Goal: Transaction & Acquisition: Purchase product/service

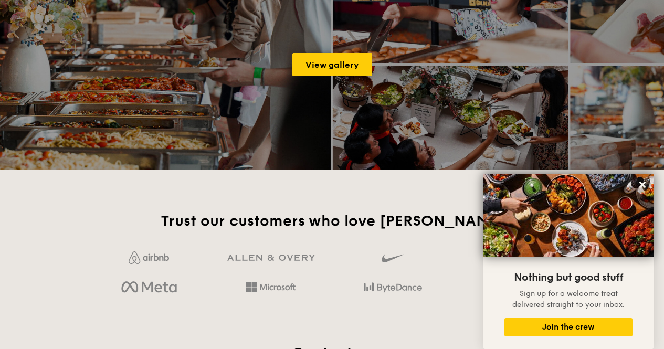
scroll to position [1715, 0]
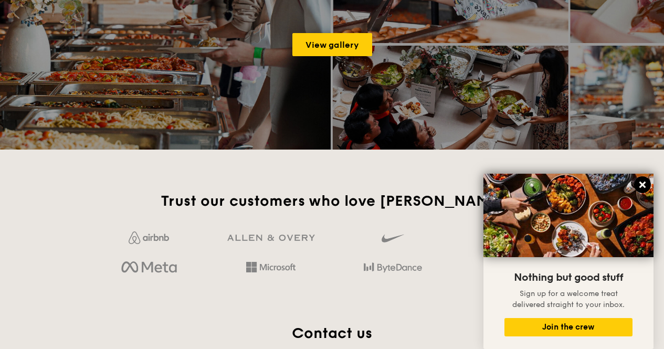
click at [640, 182] on icon at bounding box center [643, 185] width 6 height 6
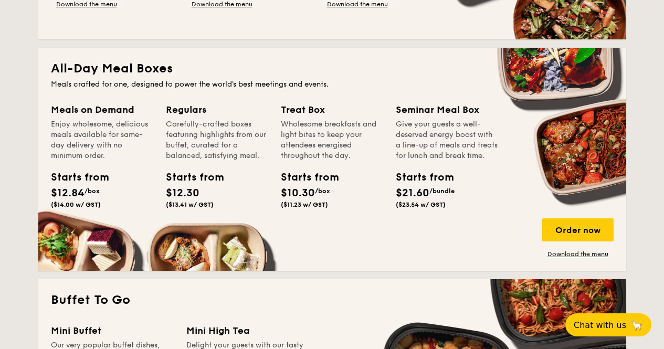
scroll to position [661, 0]
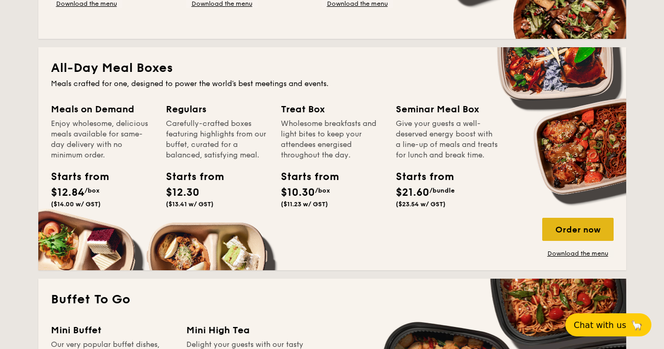
click at [581, 231] on div "Order now" at bounding box center [577, 229] width 71 height 23
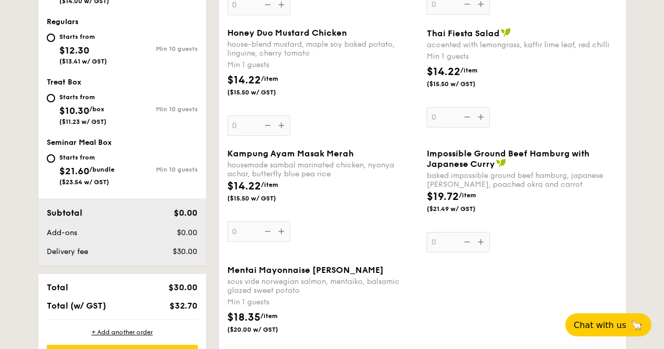
scroll to position [460, 0]
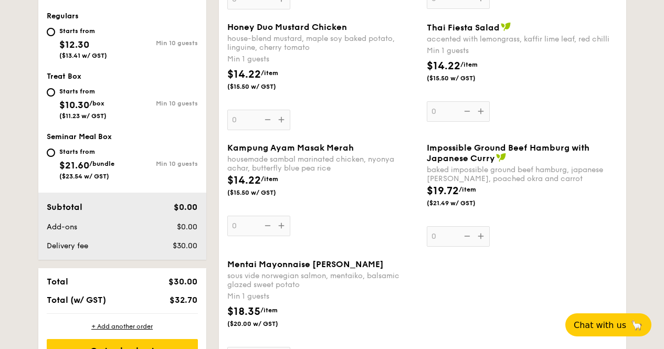
click at [479, 236] on div "Impossible Ground Beef Hamburg with Japanese [PERSON_NAME] baked impossible gro…" at bounding box center [522, 195] width 191 height 104
click at [479, 236] on input "0" at bounding box center [458, 236] width 63 height 20
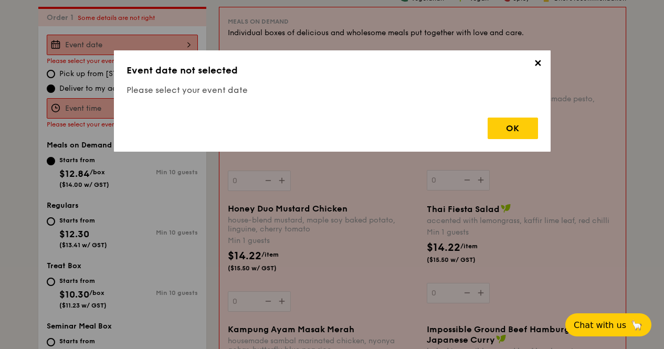
scroll to position [280, 0]
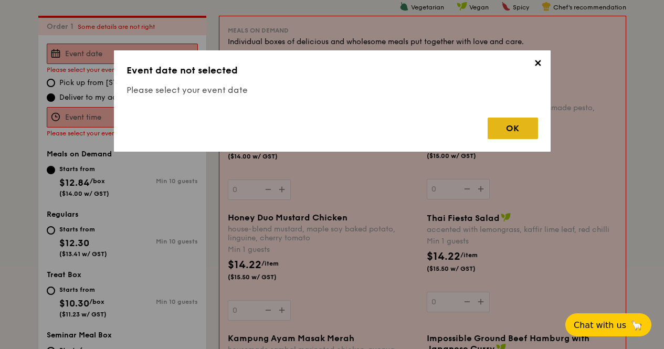
click at [502, 126] on div "OK" at bounding box center [513, 129] width 50 height 22
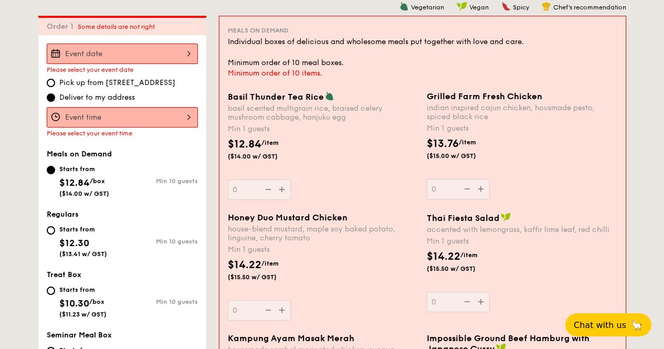
click at [142, 59] on input "Basil Thunder Tea [PERSON_NAME] scented multigrain rice, braised celery mushroo…" at bounding box center [122, 54] width 151 height 20
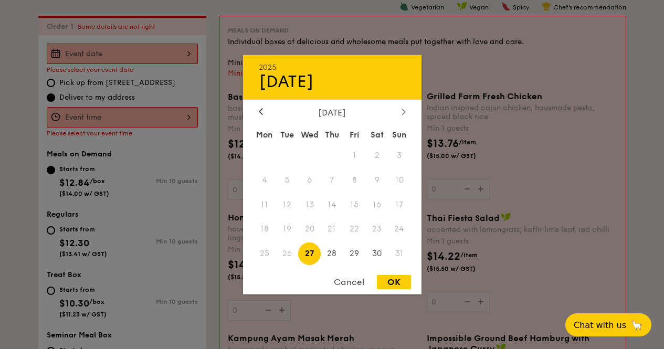
click at [407, 110] on div at bounding box center [403, 112] width 9 height 10
click at [334, 151] on span "4" at bounding box center [332, 155] width 23 height 23
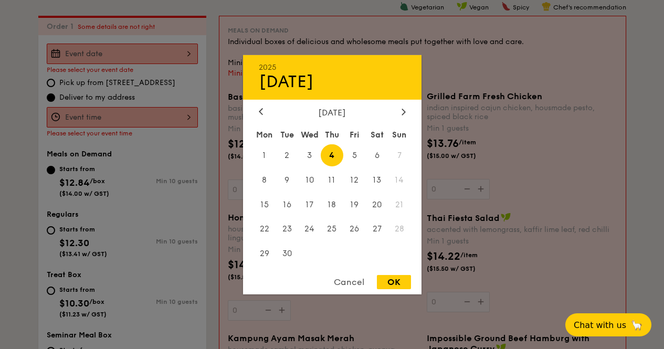
click at [393, 279] on div "OK" at bounding box center [394, 282] width 34 height 14
type input "[DATE]"
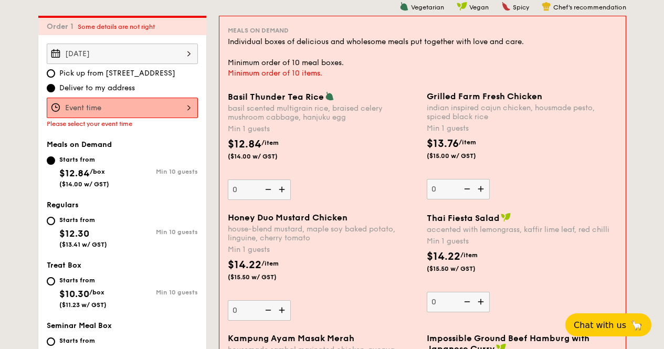
click at [170, 103] on input "Basil Thunder Tea [PERSON_NAME] scented multigrain rice, braised celery mushroo…" at bounding box center [122, 108] width 151 height 20
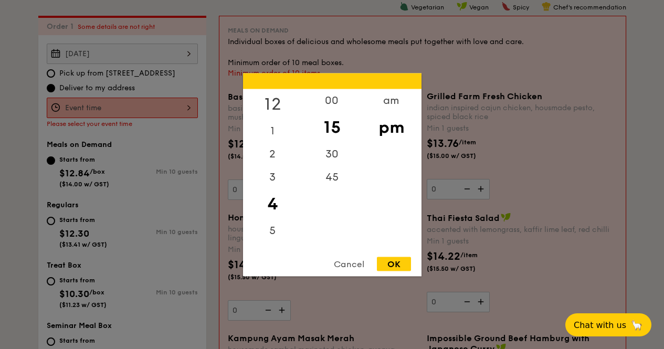
click at [280, 100] on div "12" at bounding box center [272, 104] width 59 height 30
click at [338, 99] on div "00" at bounding box center [331, 104] width 59 height 30
click at [383, 132] on div "pm" at bounding box center [391, 127] width 59 height 30
click at [393, 260] on div "OK" at bounding box center [394, 264] width 34 height 14
type input "12:00PM"
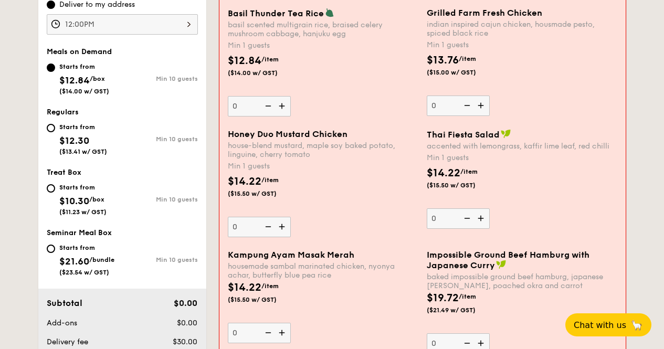
scroll to position [363, 0]
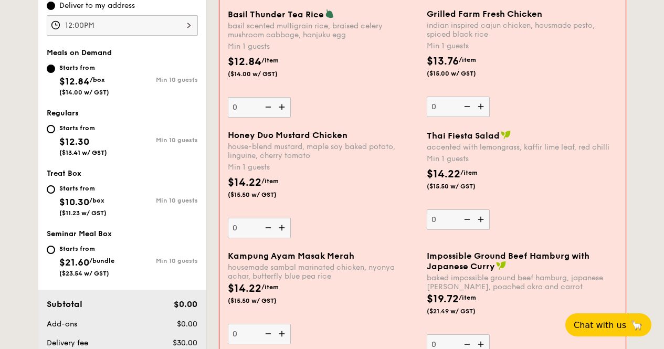
click at [283, 108] on img at bounding box center [283, 107] width 16 height 20
click at [283, 108] on input "0" at bounding box center [259, 107] width 63 height 20
click at [283, 108] on img at bounding box center [283, 107] width 16 height 20
click at [283, 108] on input "1" at bounding box center [259, 107] width 63 height 20
click at [283, 108] on img at bounding box center [283, 107] width 16 height 20
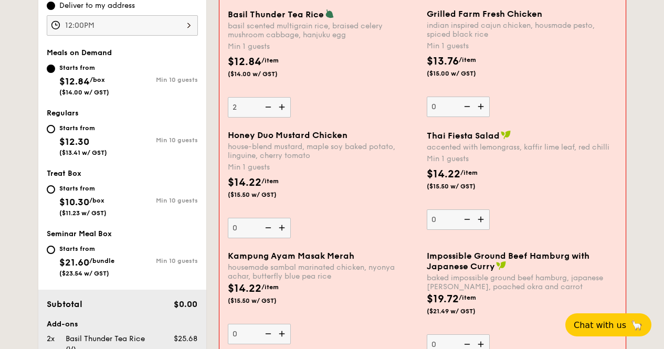
click at [283, 108] on input "2" at bounding box center [259, 107] width 63 height 20
click at [283, 108] on img at bounding box center [283, 107] width 16 height 20
click at [283, 108] on input "3" at bounding box center [259, 107] width 63 height 20
click at [283, 108] on img at bounding box center [283, 107] width 16 height 20
click at [283, 108] on input "4" at bounding box center [259, 107] width 63 height 20
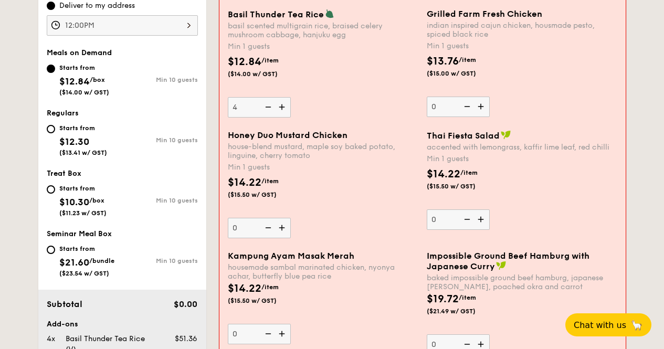
type input "5"
click at [483, 215] on img at bounding box center [482, 220] width 16 height 20
click at [483, 215] on input "0" at bounding box center [458, 220] width 63 height 20
click at [480, 218] on img at bounding box center [482, 220] width 16 height 20
click at [480, 218] on input "1" at bounding box center [458, 220] width 63 height 20
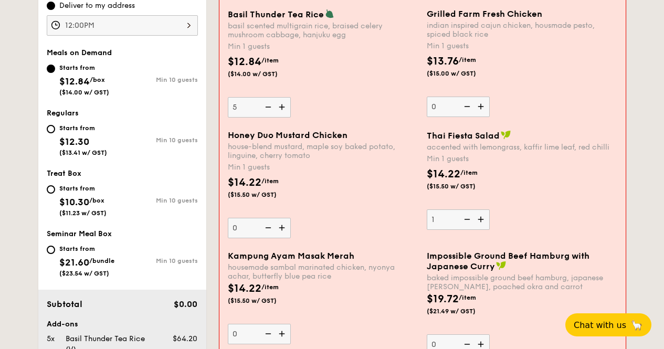
type input "2"
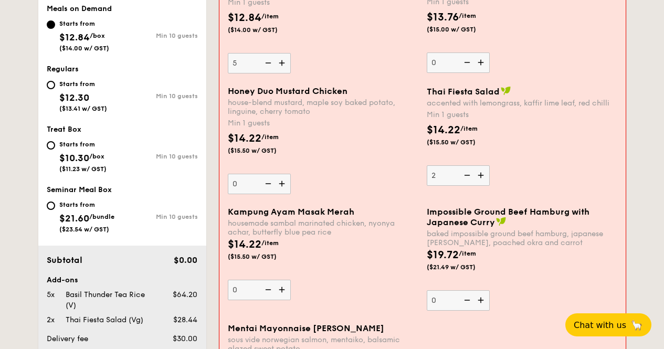
click at [482, 301] on img at bounding box center [482, 300] width 16 height 20
click at [482, 301] on input "0" at bounding box center [458, 300] width 63 height 20
click at [482, 301] on img at bounding box center [482, 300] width 16 height 20
click at [482, 301] on input "1" at bounding box center [458, 300] width 63 height 20
click at [482, 301] on img at bounding box center [482, 300] width 16 height 20
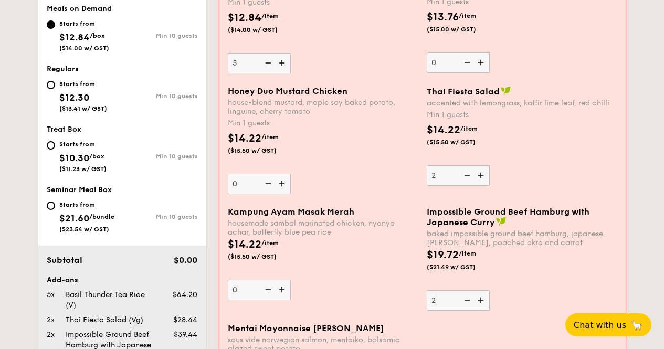
click at [482, 301] on input "2" at bounding box center [458, 300] width 63 height 20
type input "3"
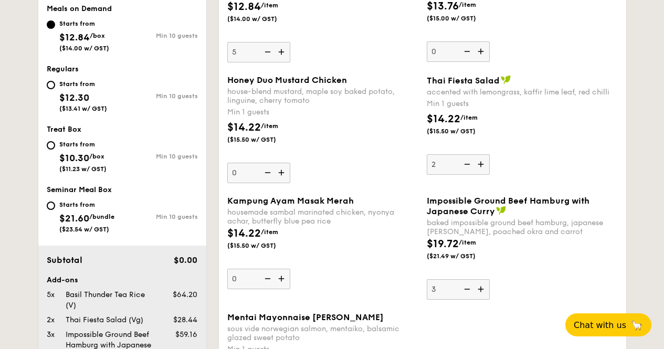
click at [526, 285] on div "Impossible Ground Beef Hamburg with Japanese [PERSON_NAME] baked impossible gro…" at bounding box center [522, 248] width 191 height 104
click at [490, 285] on input "3" at bounding box center [458, 289] width 63 height 20
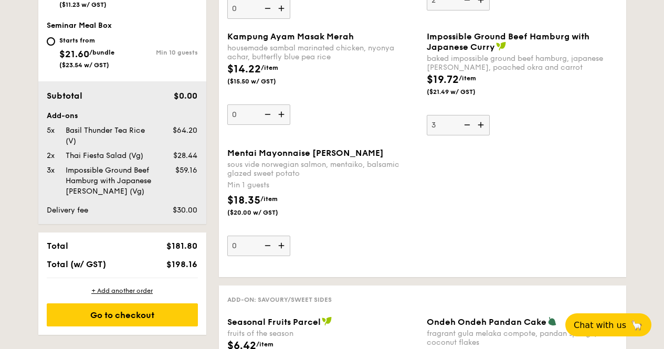
scroll to position [568, 0]
